Goal: Task Accomplishment & Management: Use online tool/utility

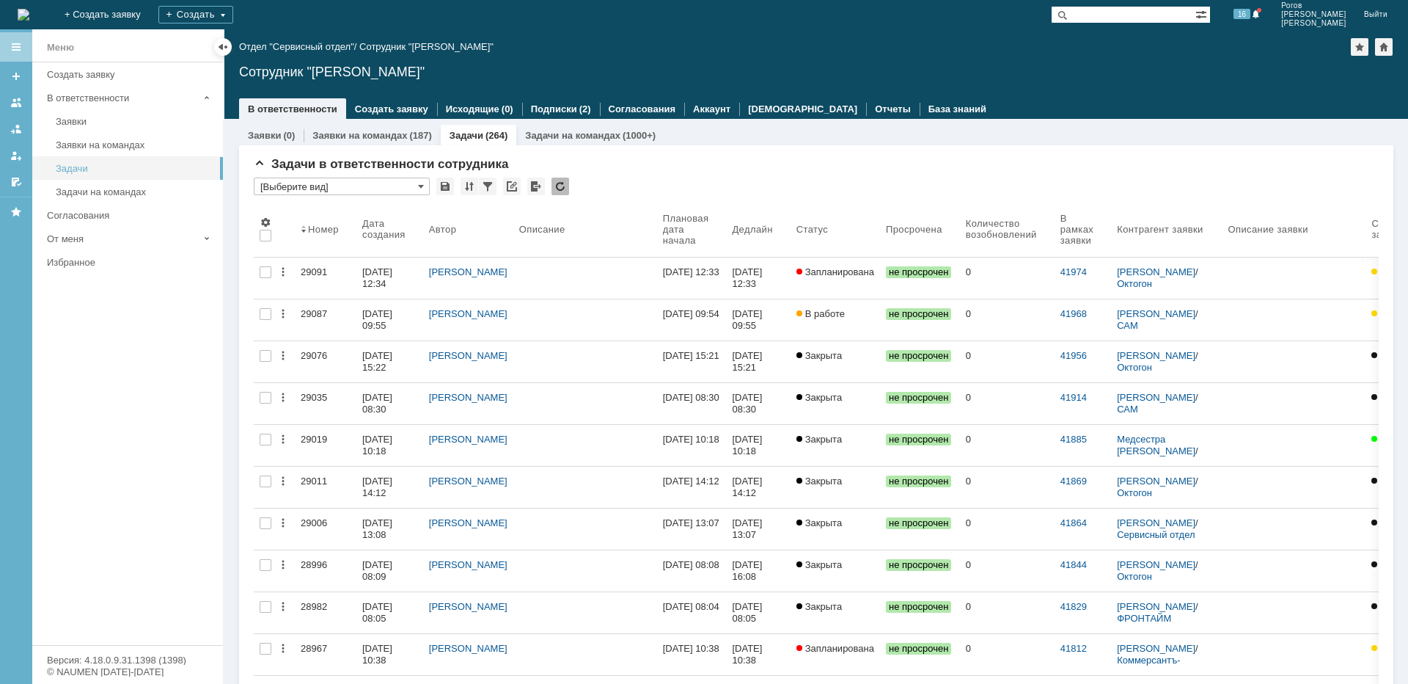
click at [76, 164] on div "Задачи" at bounding box center [135, 168] width 158 height 11
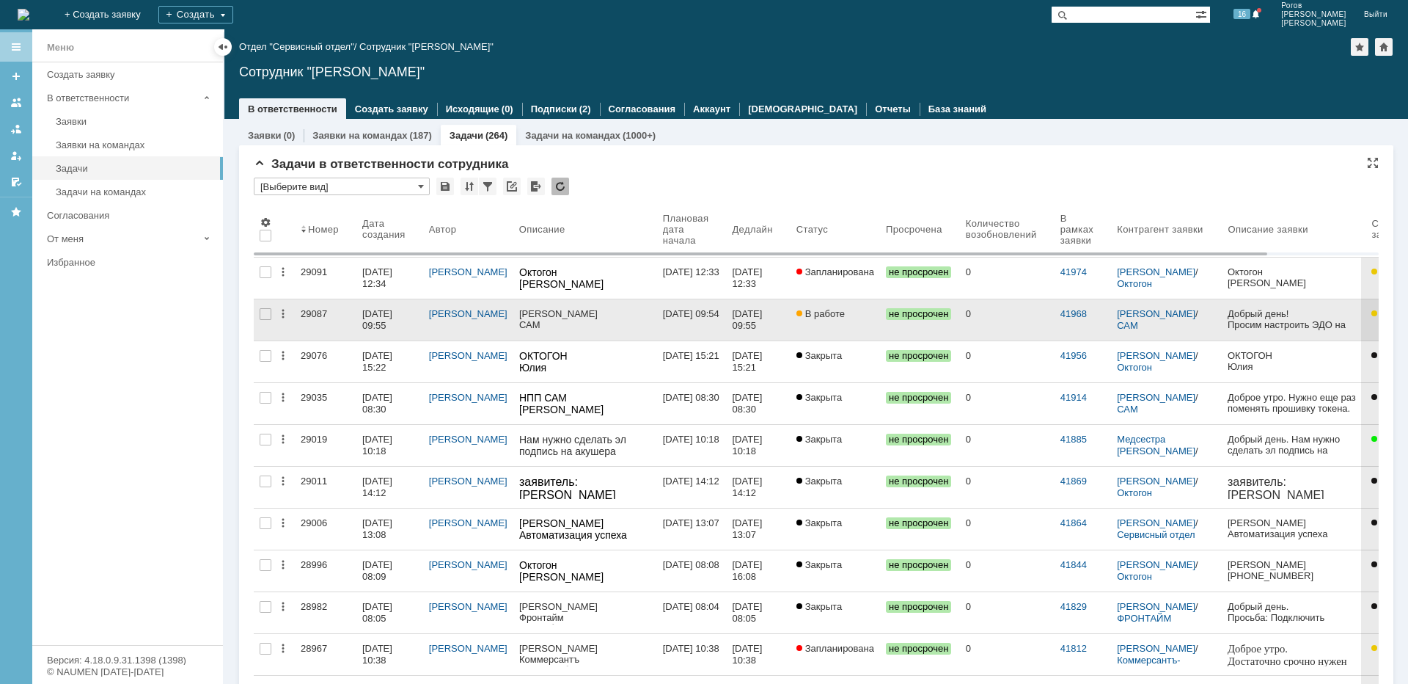
click at [312, 314] on div "29087" at bounding box center [326, 314] width 50 height 12
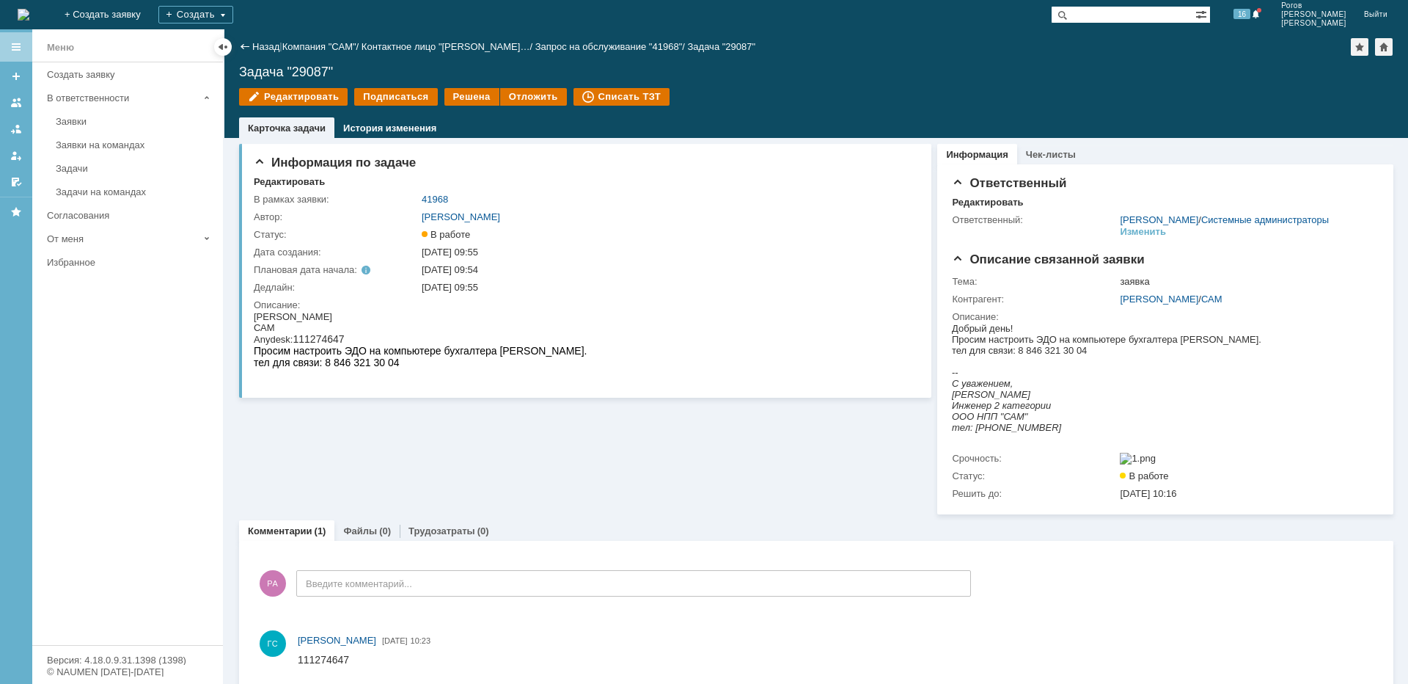
drag, startPoint x: 246, startPoint y: 0, endPoint x: 527, endPoint y: 306, distance: 414.8
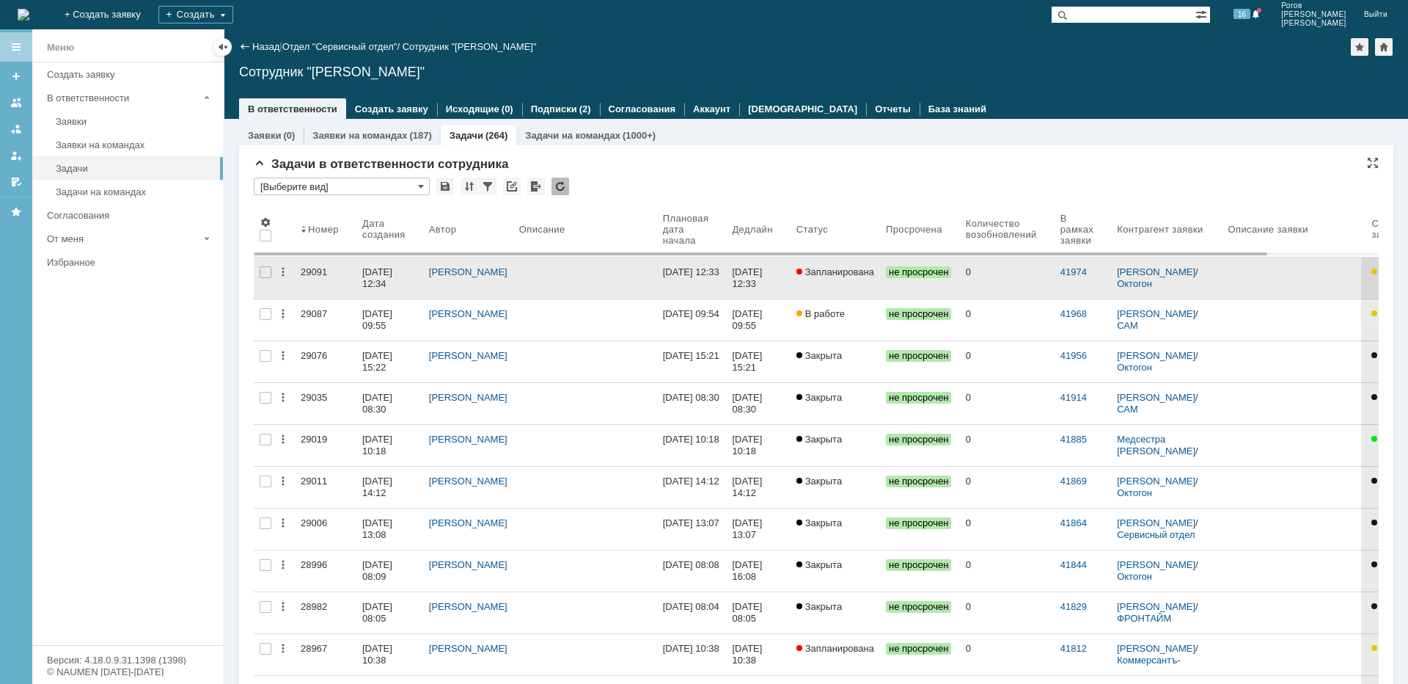
click at [309, 268] on div "29091" at bounding box center [326, 272] width 50 height 12
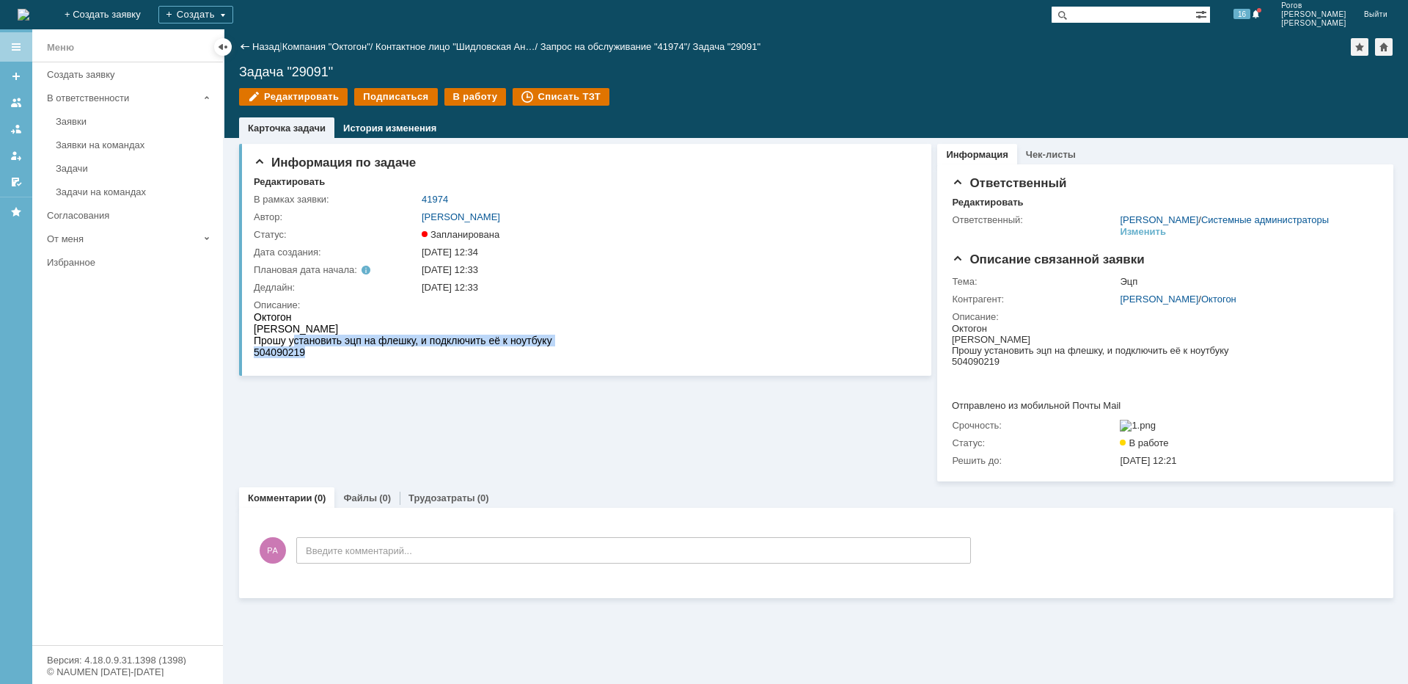
drag, startPoint x: 293, startPoint y: 341, endPoint x: 541, endPoint y: 351, distance: 248.1
click at [570, 342] on html "[PERSON_NAME] установить эцп на флешку, и подключить её к ноутбуку 504090219" at bounding box center [583, 334] width 659 height 47
click at [475, 358] on div at bounding box center [583, 336] width 659 height 50
click at [572, 362] on td "Описание:" at bounding box center [583, 329] width 659 height 67
click at [473, 98] on div "В работу" at bounding box center [475, 97] width 62 height 18
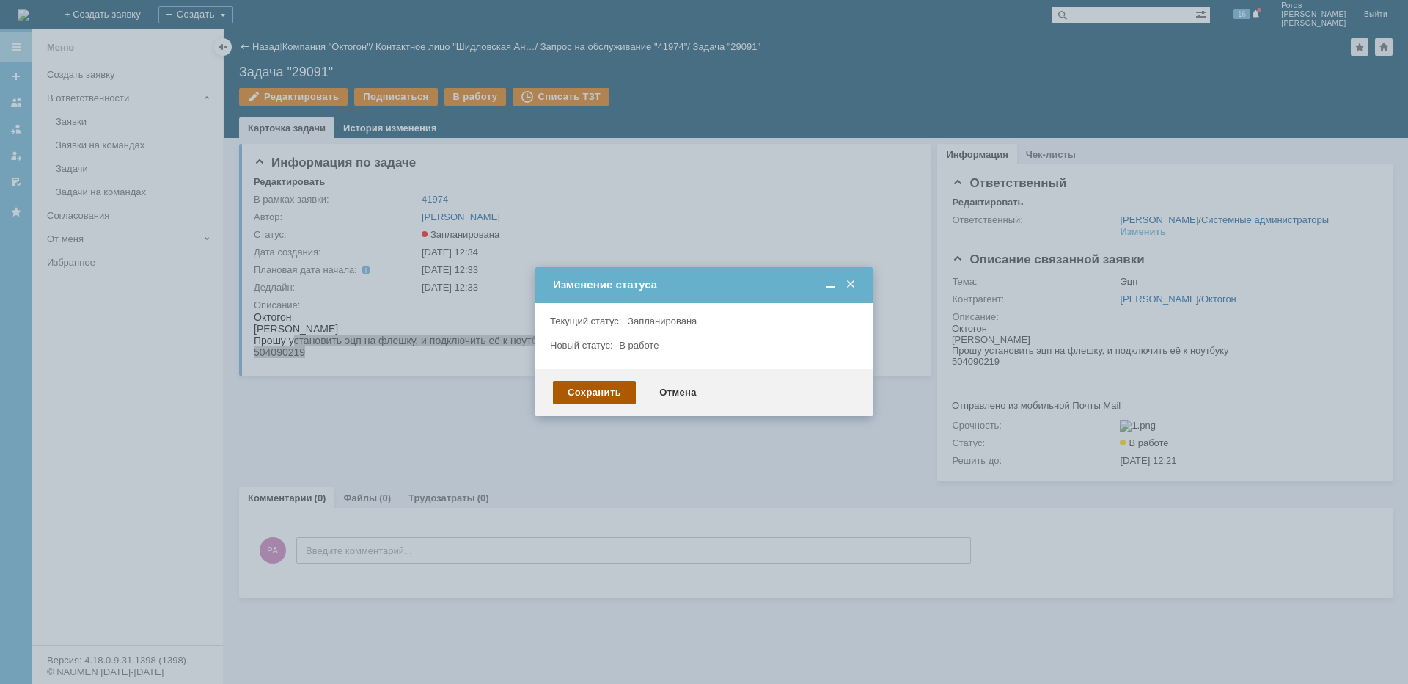
click at [603, 386] on div "Сохранить" at bounding box center [594, 392] width 83 height 23
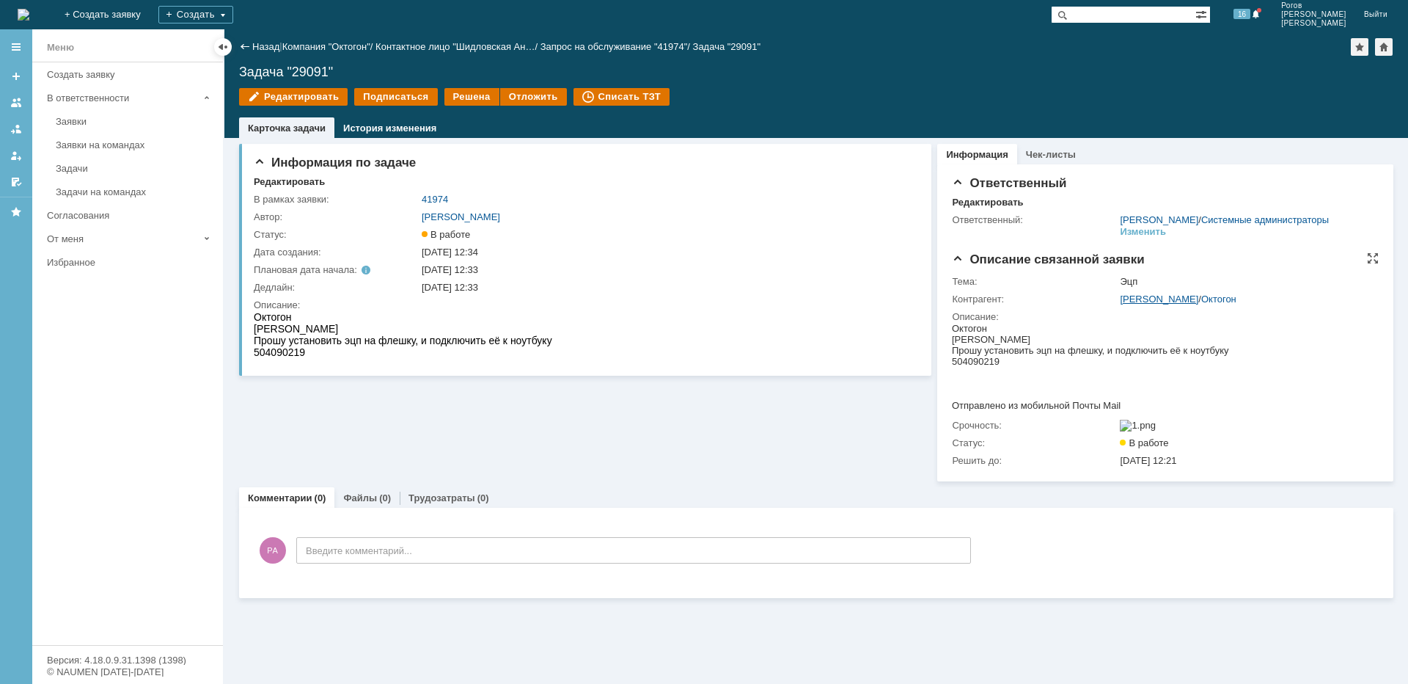
click at [1182, 304] on link "[PERSON_NAME]" at bounding box center [1159, 298] width 78 height 11
